Goal: Information Seeking & Learning: Learn about a topic

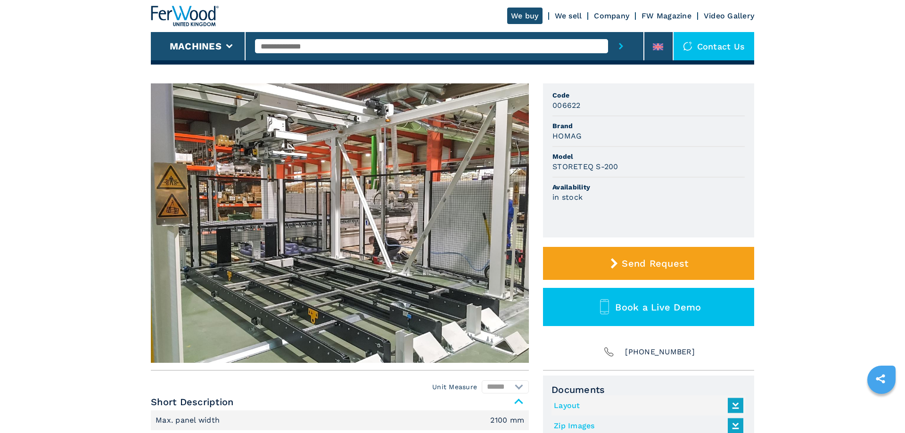
scroll to position [48, 0]
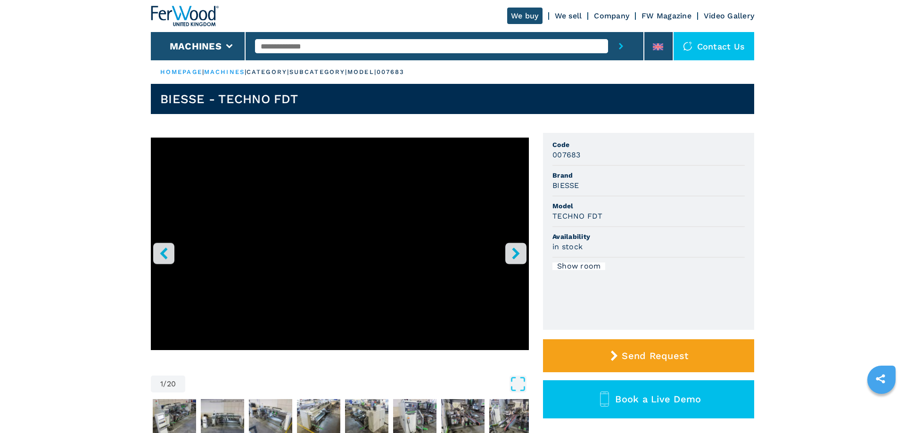
scroll to position [48, 0]
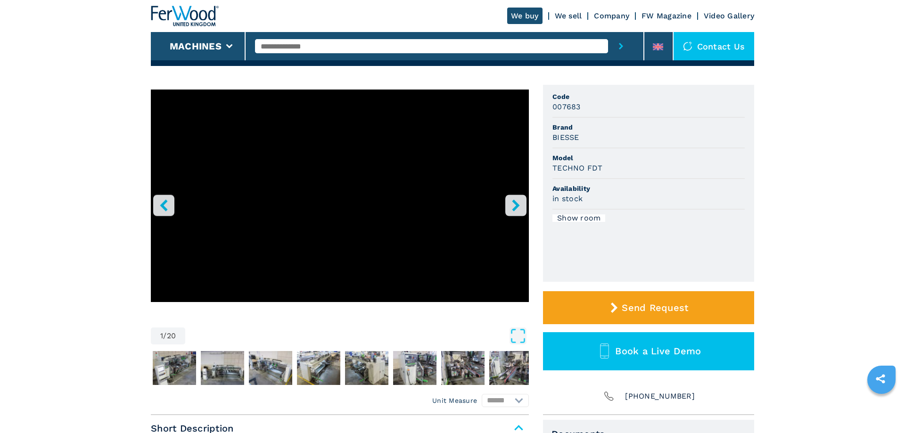
click at [513, 213] on button "right-button" at bounding box center [515, 205] width 21 height 21
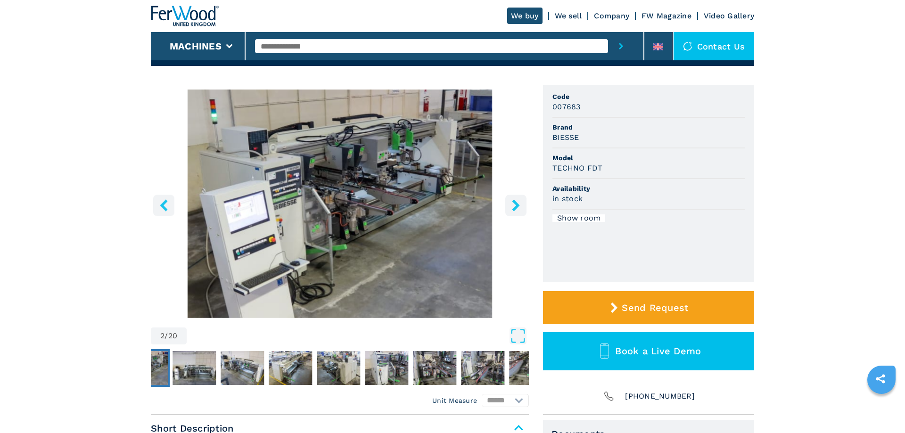
click at [513, 213] on button "right-button" at bounding box center [515, 205] width 21 height 21
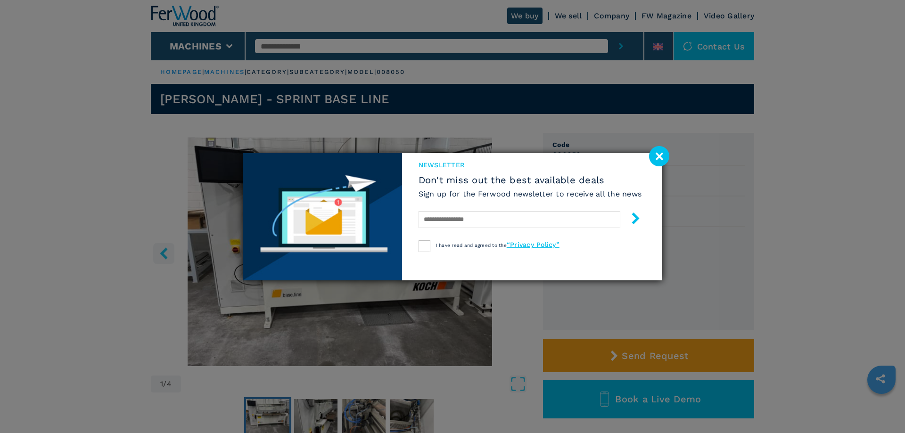
click at [666, 156] on image at bounding box center [659, 156] width 20 height 20
